Goal: Task Accomplishment & Management: Use online tool/utility

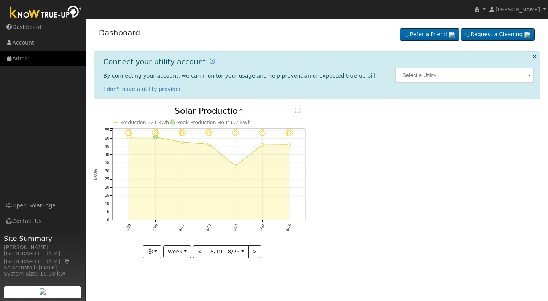
click at [21, 56] on link "Admin" at bounding box center [43, 59] width 86 height 16
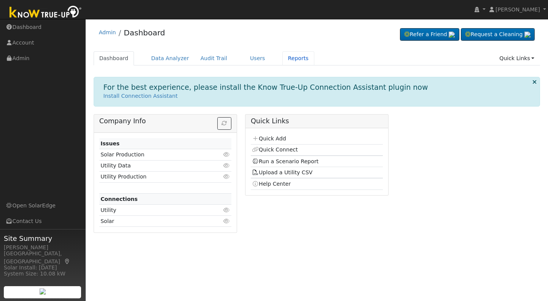
click at [286, 57] on link "Reports" at bounding box center [298, 58] width 32 height 14
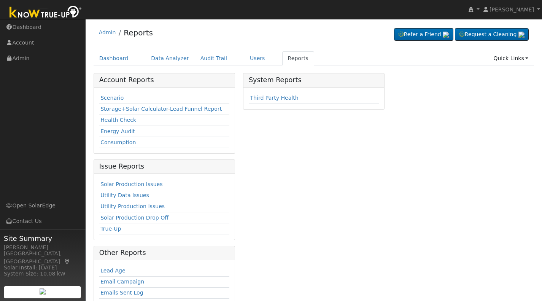
click at [111, 97] on link "Scenario" at bounding box center [112, 98] width 23 height 6
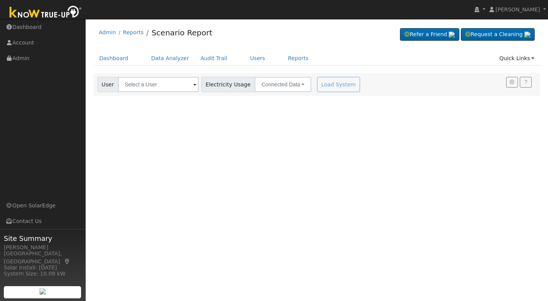
click at [193, 86] on span at bounding box center [194, 85] width 3 height 9
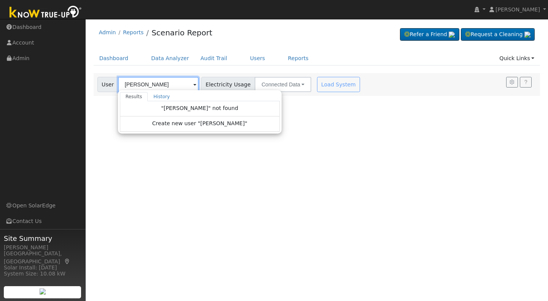
type input "van Dyke"
click at [193, 127] on span "Create new user "van Dyke"" at bounding box center [199, 124] width 95 height 9
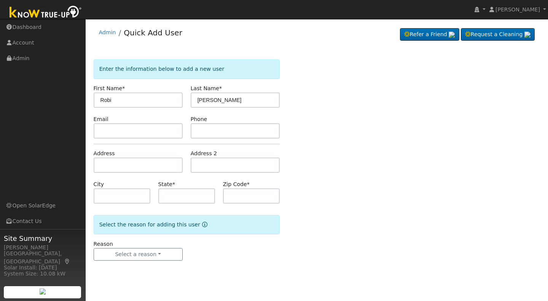
type input "[PERSON_NAME]"
drag, startPoint x: 123, startPoint y: 98, endPoint x: 94, endPoint y: 98, distance: 28.2
click at [94, 98] on input "[PERSON_NAME]" at bounding box center [138, 100] width 89 height 15
type input "[PERSON_NAME] & [PERSON_NAME]"
click at [199, 99] on input "[PERSON_NAME]" at bounding box center [235, 100] width 89 height 15
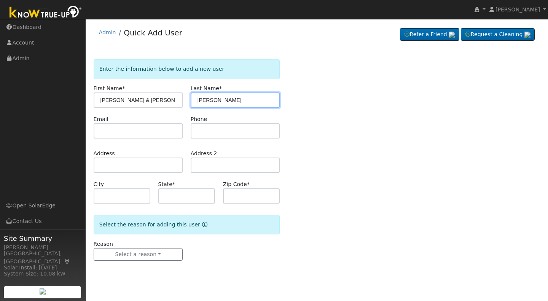
type input "[PERSON_NAME]"
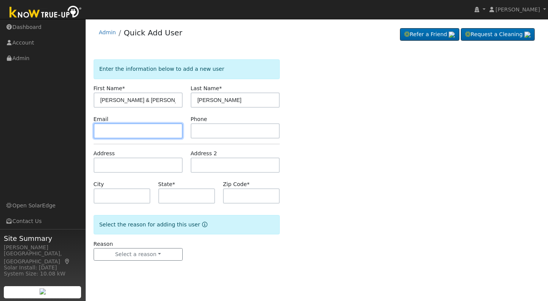
click at [99, 129] on input "text" at bounding box center [138, 130] width 89 height 15
type input "haveacharmingday@aol.com"
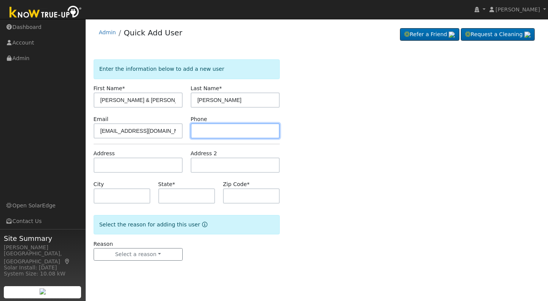
click at [195, 124] on input "text" at bounding box center [235, 130] width 89 height 15
type input "559-908-2466"
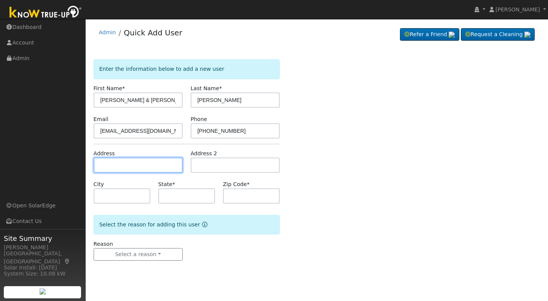
click at [108, 164] on input "text" at bounding box center [138, 165] width 89 height 15
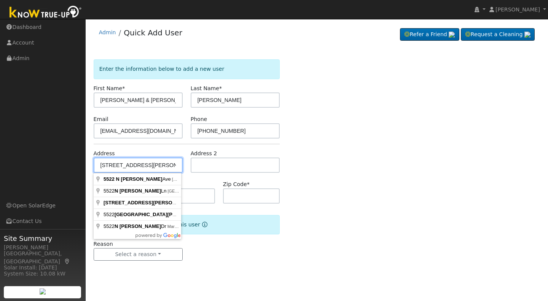
type input "[STREET_ADDRESS][PERSON_NAME]"
type input "Fresno"
type input "CA"
type input "93723"
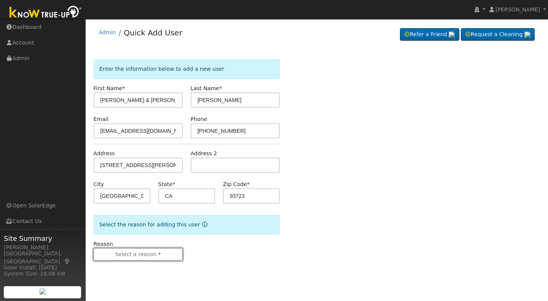
click at [138, 258] on button "Select a reason" at bounding box center [138, 254] width 89 height 13
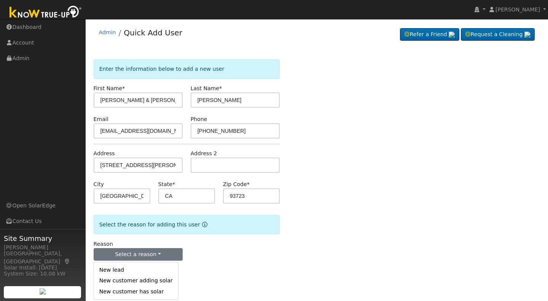
click at [114, 274] on link "New lead" at bounding box center [136, 270] width 84 height 11
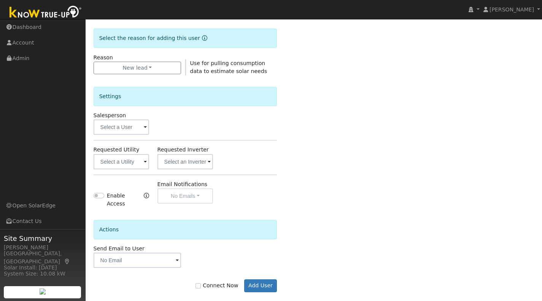
scroll to position [191, 0]
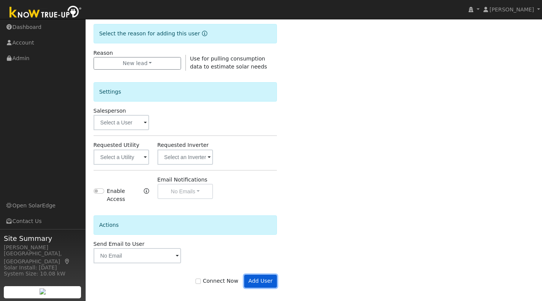
click at [255, 276] on button "Add User" at bounding box center [260, 281] width 33 height 13
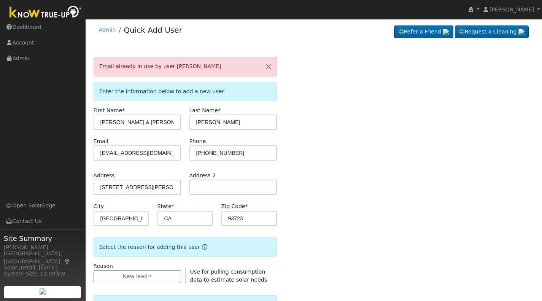
scroll to position [0, 0]
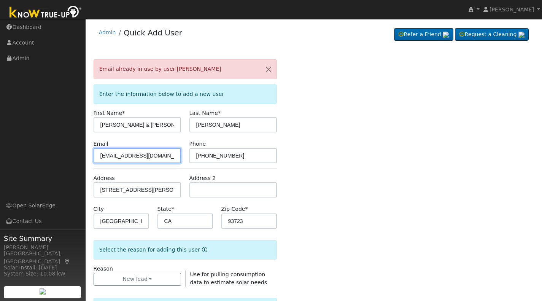
drag, startPoint x: 171, startPoint y: 156, endPoint x: 97, endPoint y: 152, distance: 73.9
click at [97, 152] on input "haveacharmingday@aol.com" at bounding box center [138, 155] width 88 height 15
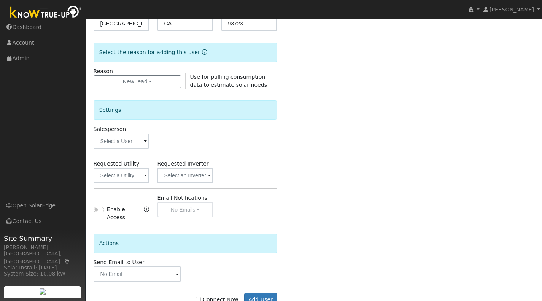
scroll to position [217, 0]
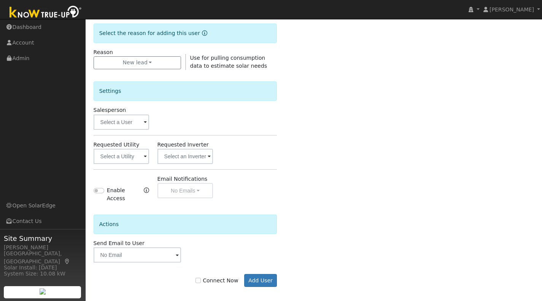
type input "robinvandyke@gmail.com"
click at [262, 274] on button "Add User" at bounding box center [260, 280] width 33 height 13
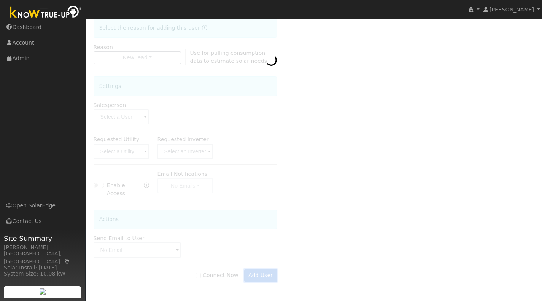
scroll to position [192, 0]
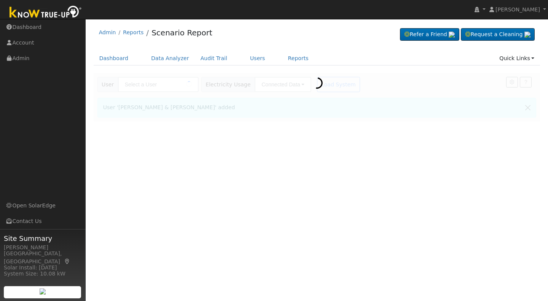
type input "[PERSON_NAME] & [PERSON_NAME]"
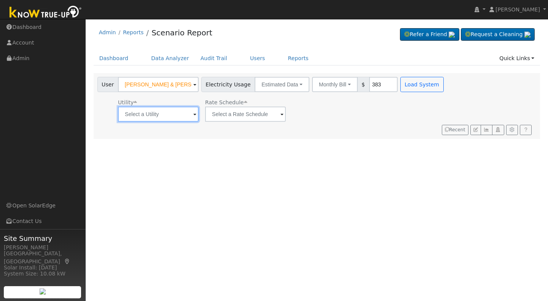
click at [186, 112] on input "text" at bounding box center [158, 114] width 81 height 15
click at [192, 114] on input "text" at bounding box center [158, 114] width 81 height 15
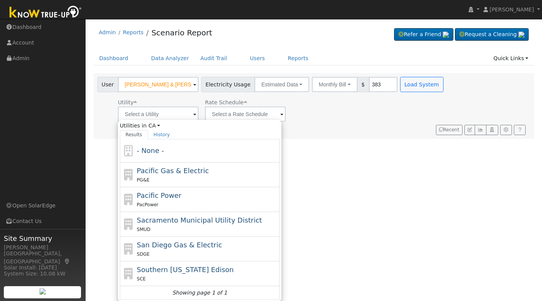
click at [152, 175] on span "Pacific Gas & Electric" at bounding box center [173, 171] width 72 height 8
type input "Pacific Gas & Electric"
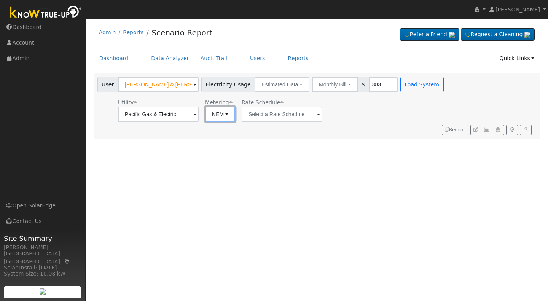
click at [229, 116] on button "NEM" at bounding box center [220, 114] width 30 height 15
click at [214, 145] on link "NBT" at bounding box center [230, 142] width 53 height 11
type input "E-ELEC"
click at [357, 116] on button "ACC Plus" at bounding box center [348, 114] width 41 height 15
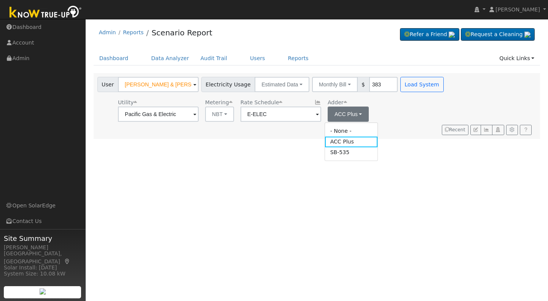
click at [335, 156] on link "SB-535" at bounding box center [351, 152] width 53 height 11
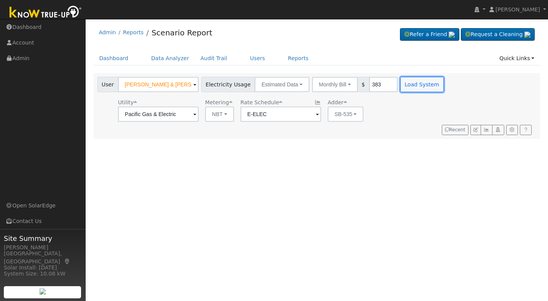
click at [412, 86] on button "Load System" at bounding box center [421, 84] width 43 height 15
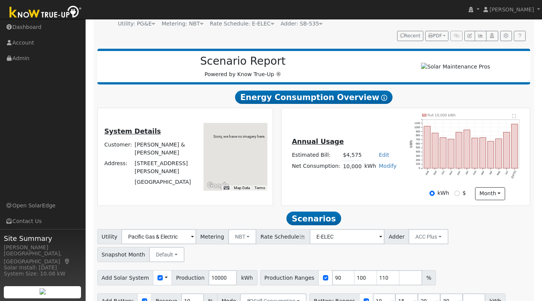
scroll to position [81, 0]
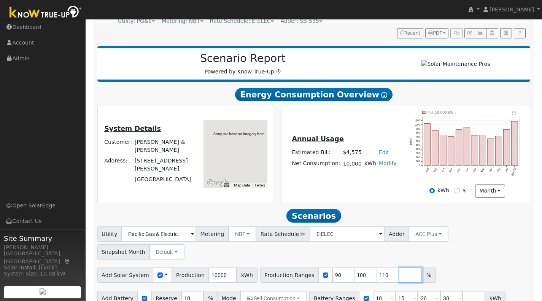
click at [400, 268] on input "number" at bounding box center [411, 275] width 23 height 15
type input "160"
click at [422, 236] on button "ACC Plus" at bounding box center [429, 234] width 40 height 15
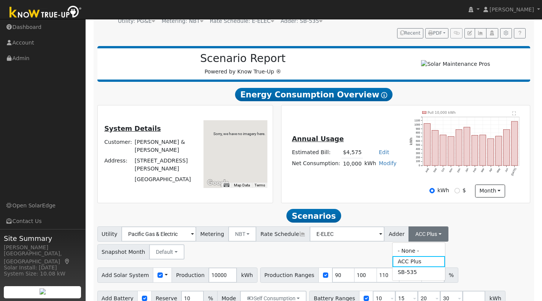
click at [405, 277] on link "SB-535" at bounding box center [419, 272] width 53 height 11
click at [542, 233] on div "User Profile First name Last name Email Email Notifications No Emails No Emails…" at bounding box center [314, 135] width 457 height 394
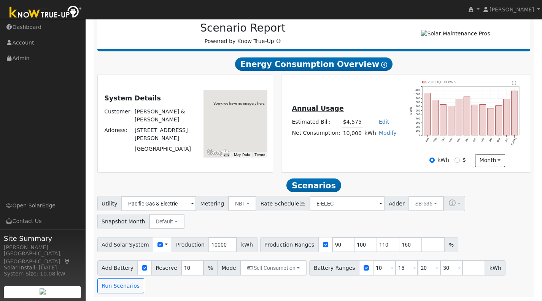
scroll to position [116, 0]
click at [117, 283] on button "Run Scenarios" at bounding box center [120, 285] width 47 height 15
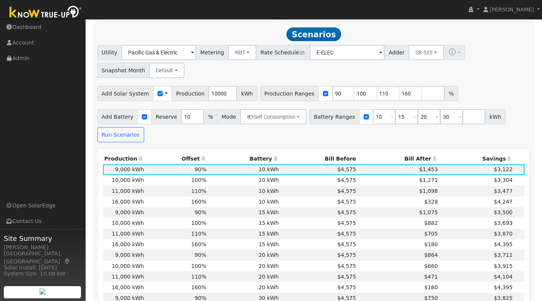
scroll to position [271, 0]
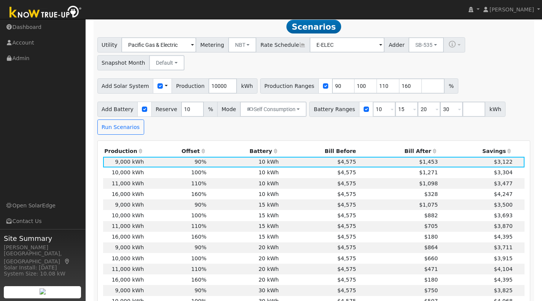
click at [154, 281] on td "160%" at bounding box center [176, 279] width 63 height 11
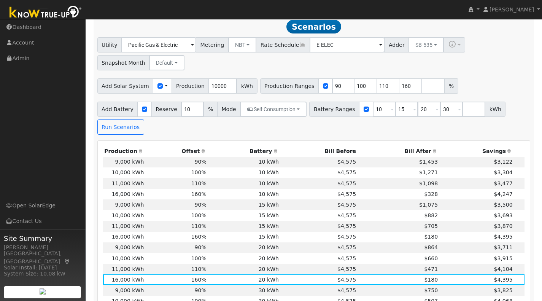
scroll to position [0, 0]
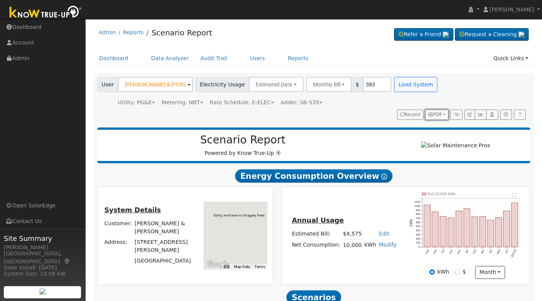
drag, startPoint x: 430, startPoint y: 122, endPoint x: 439, endPoint y: 111, distance: 13.8
click at [439, 111] on button "PDF" at bounding box center [437, 115] width 23 height 11
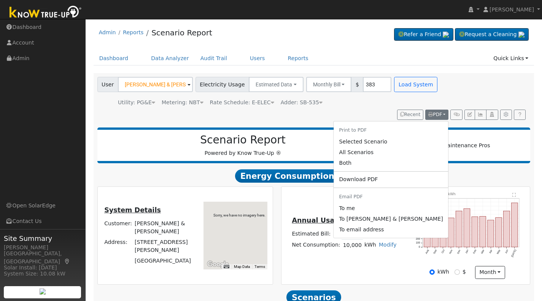
click at [385, 143] on link "Selected Scenario" at bounding box center [391, 141] width 115 height 11
